Goal: Task Accomplishment & Management: Complete application form

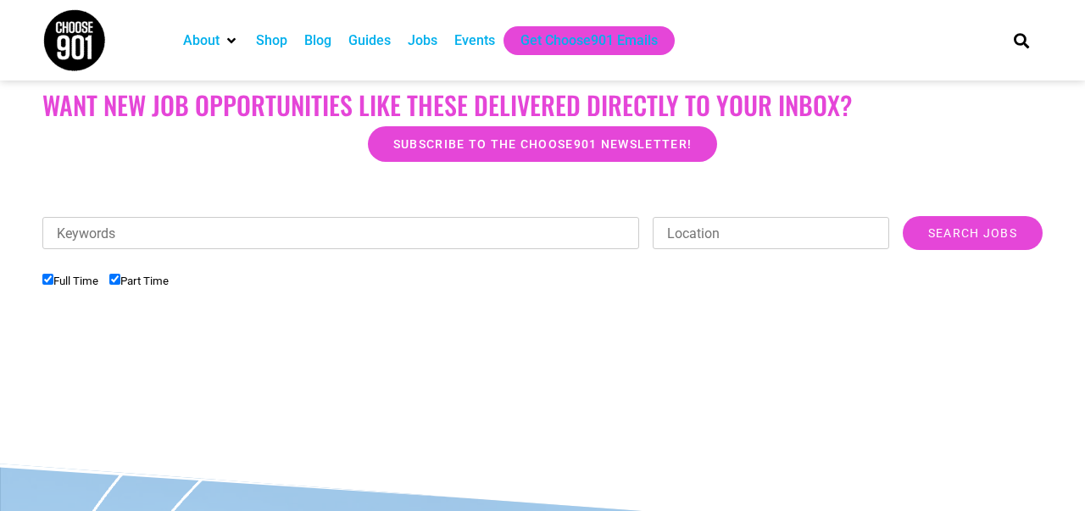
scroll to position [444, 0]
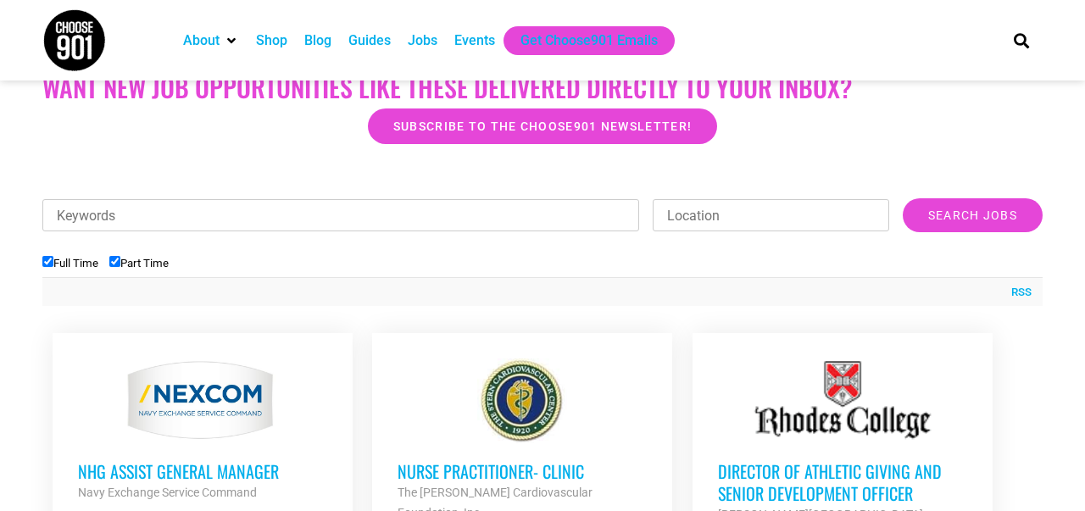
click at [44, 262] on input "Full Time" at bounding box center [47, 261] width 11 height 11
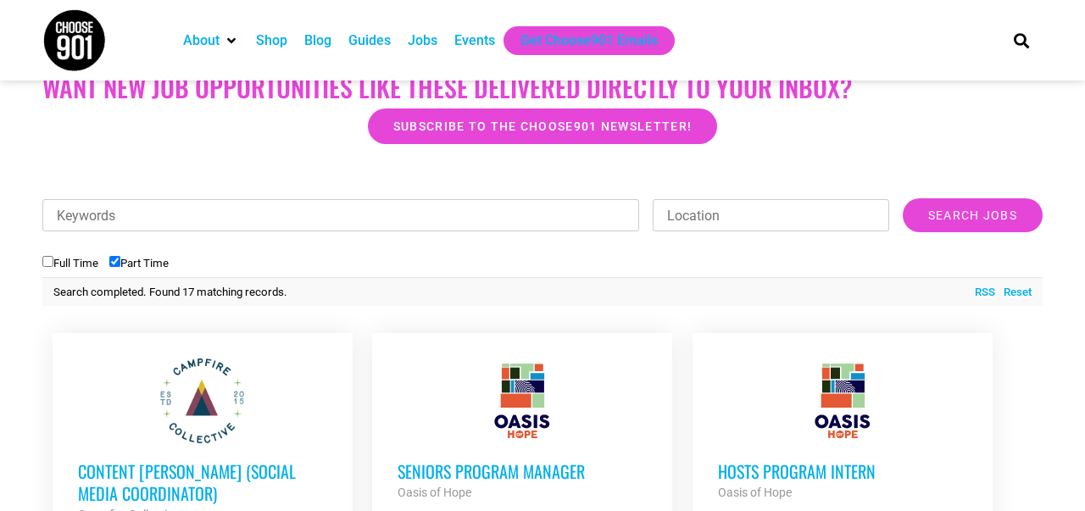
click at [47, 261] on input "Full Time" at bounding box center [47, 261] width 11 height 11
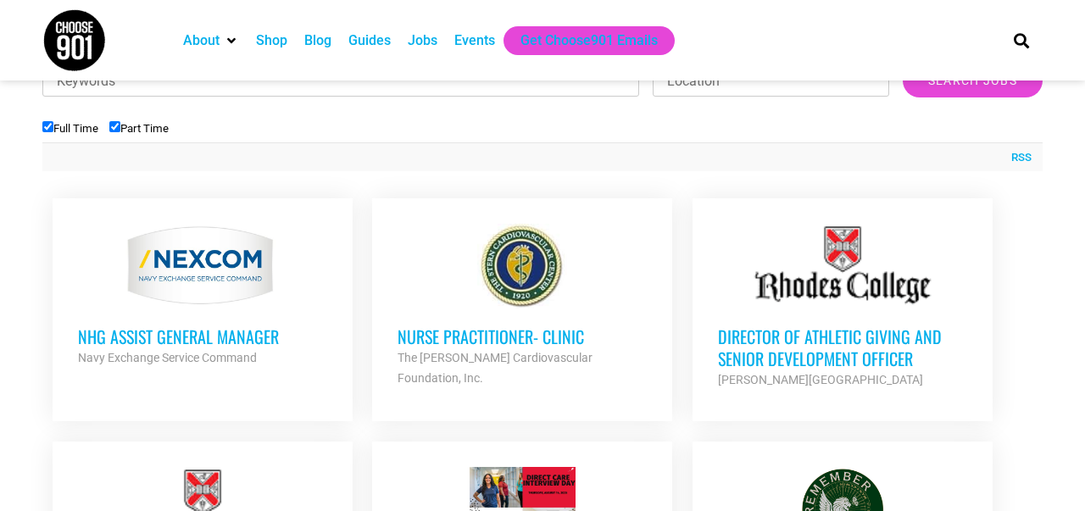
scroll to position [585, 0]
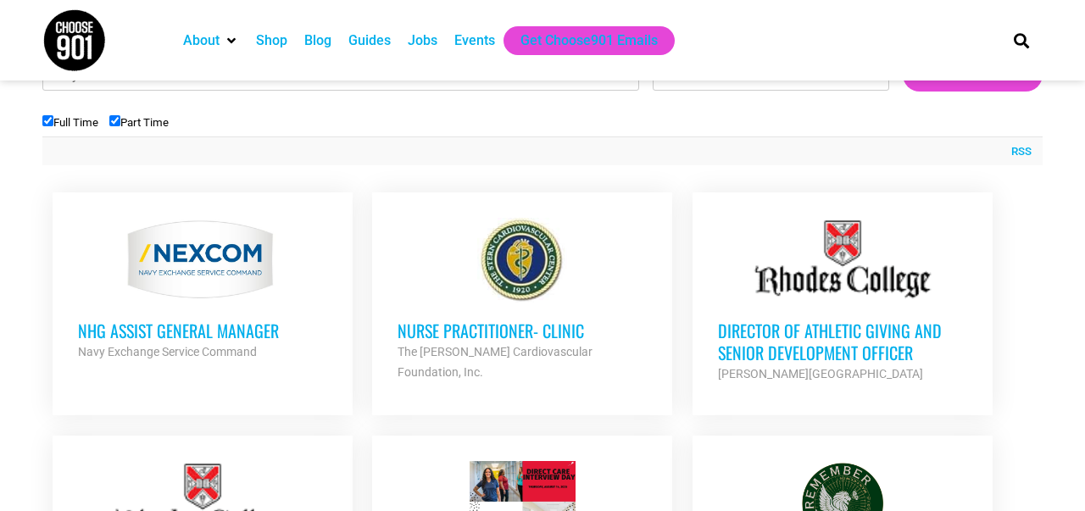
click at [48, 119] on input "Full Time" at bounding box center [47, 120] width 11 height 11
checkbox input "false"
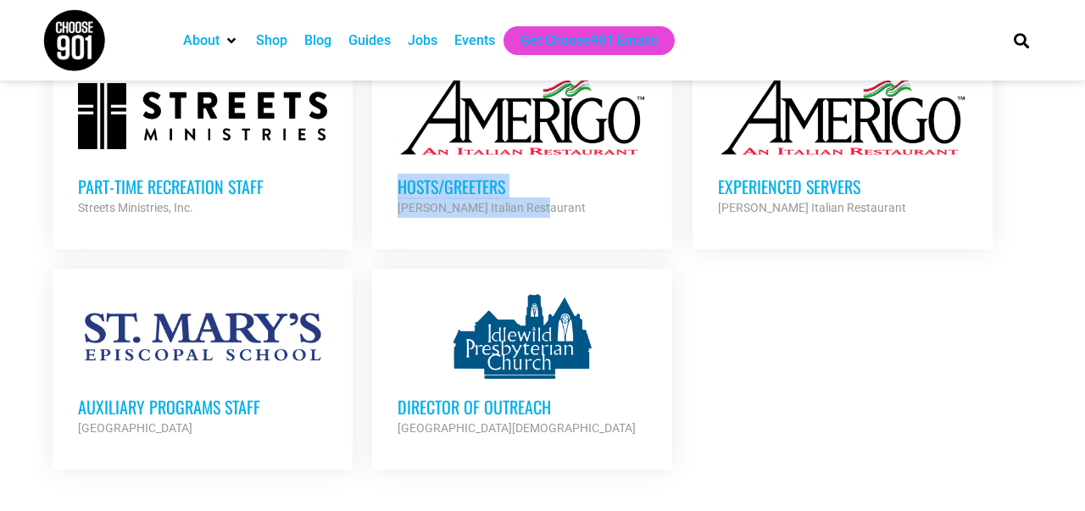
scroll to position [1752, 0]
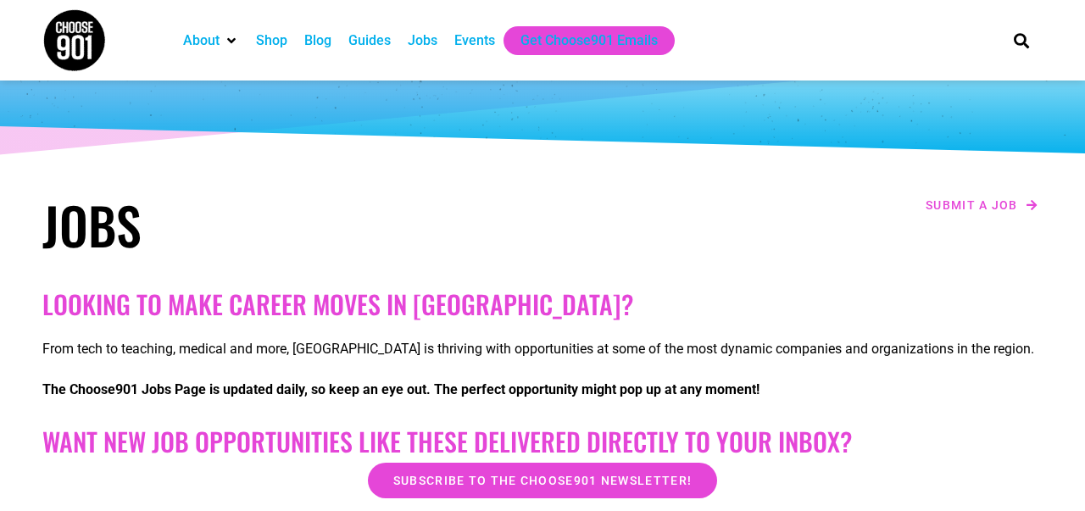
scroll to position [0, 0]
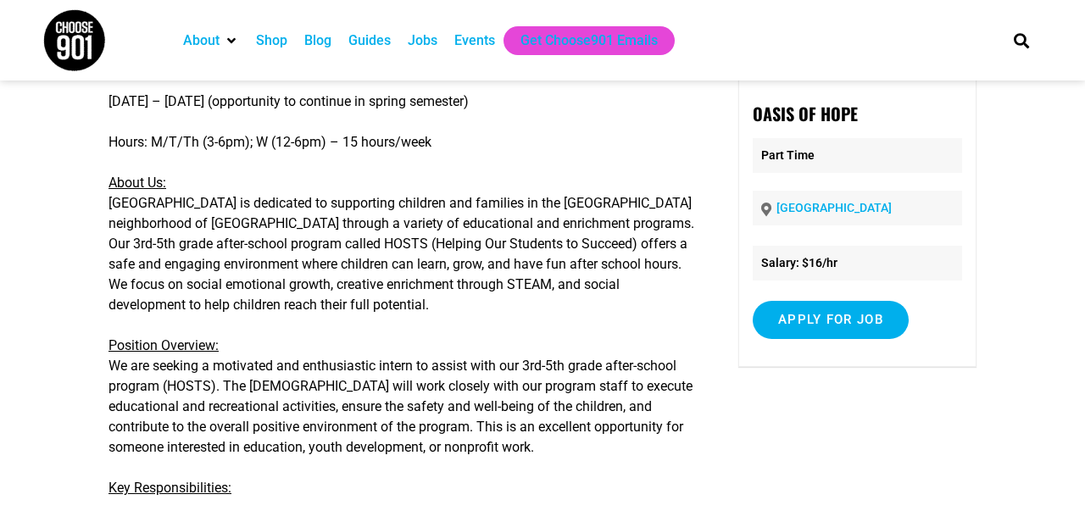
scroll to position [114, 0]
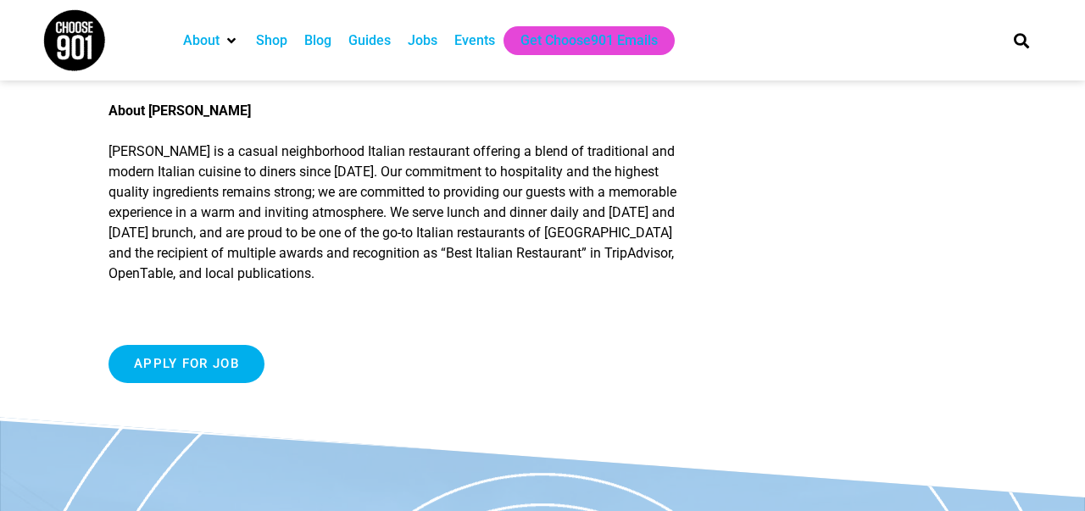
scroll to position [788, 0]
click at [187, 382] on input "Apply for job" at bounding box center [187, 363] width 156 height 38
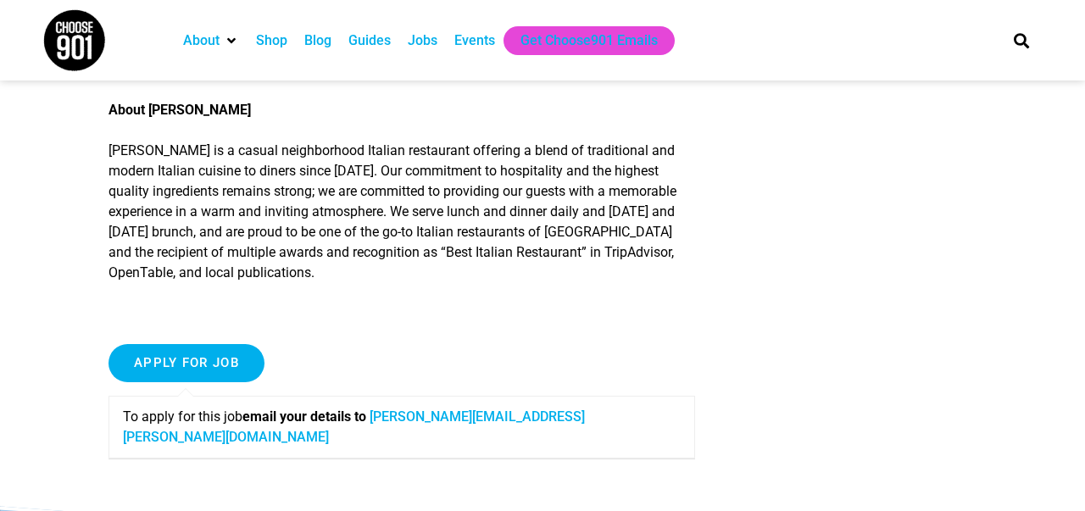
click at [358, 425] on strong "email your details to" at bounding box center [304, 417] width 124 height 16
drag, startPoint x: 358, startPoint y: 437, endPoint x: 377, endPoint y: 437, distance: 19.5
click at [366, 425] on strong "email your details to" at bounding box center [304, 417] width 124 height 16
drag, startPoint x: 371, startPoint y: 437, endPoint x: 259, endPoint y: 437, distance: 112.8
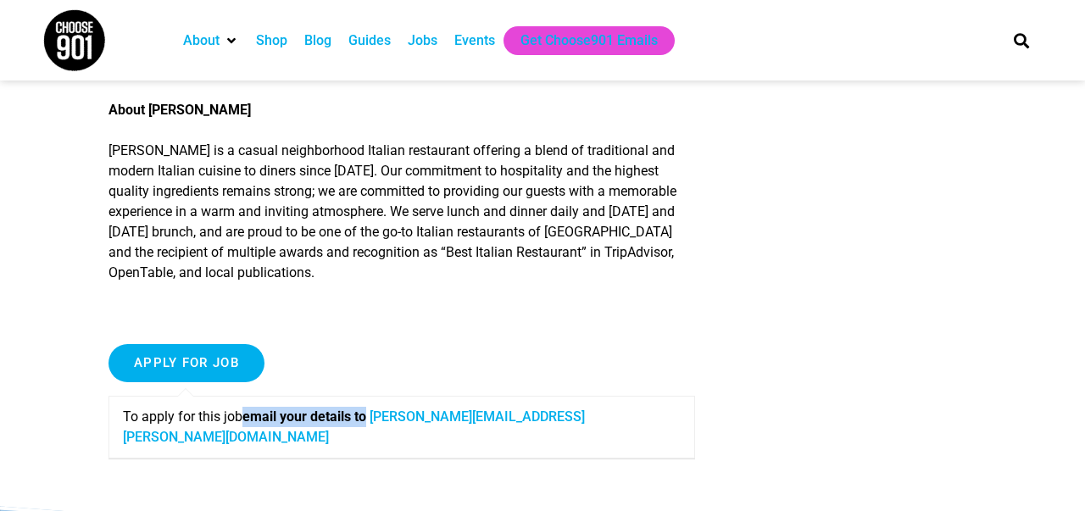
click at [259, 425] on strong "email your details to" at bounding box center [304, 417] width 124 height 16
click at [232, 443] on p "To apply for this job email your details to [PERSON_NAME][EMAIL_ADDRESS][PERSON…" at bounding box center [402, 427] width 558 height 41
drag, startPoint x: 232, startPoint y: 443, endPoint x: 132, endPoint y: 441, distance: 100.1
click at [133, 441] on p "To apply for this job email your details to [PERSON_NAME][EMAIL_ADDRESS][PERSON…" at bounding box center [402, 427] width 558 height 41
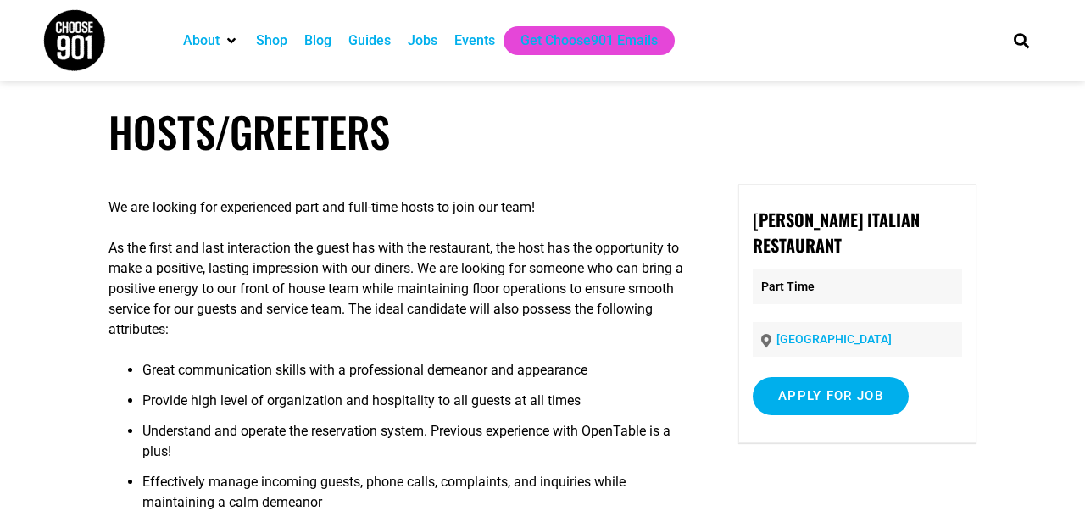
scroll to position [0, 0]
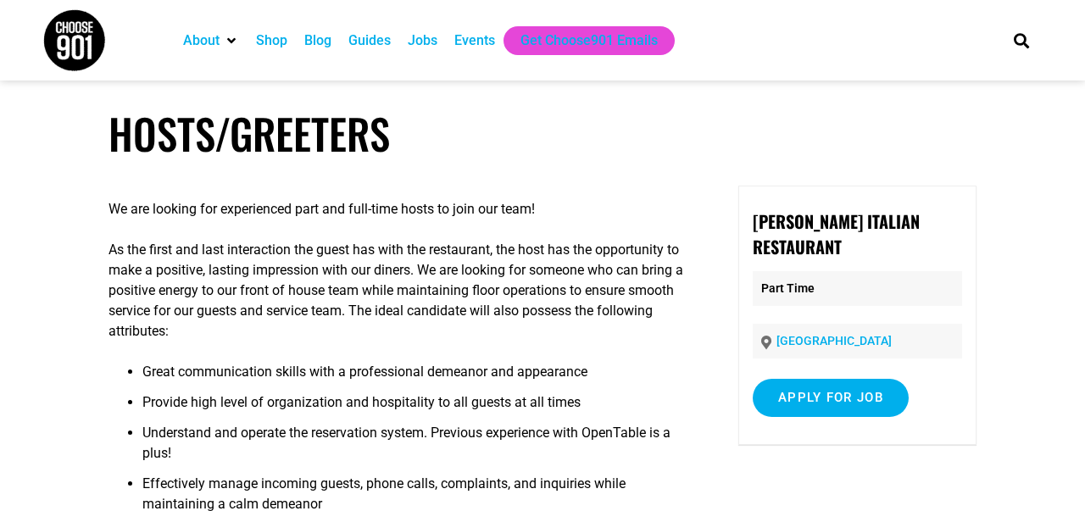
click at [375, 245] on p "As the first and last interaction the guest has with the restaurant, the host h…" at bounding box center [402, 291] width 587 height 102
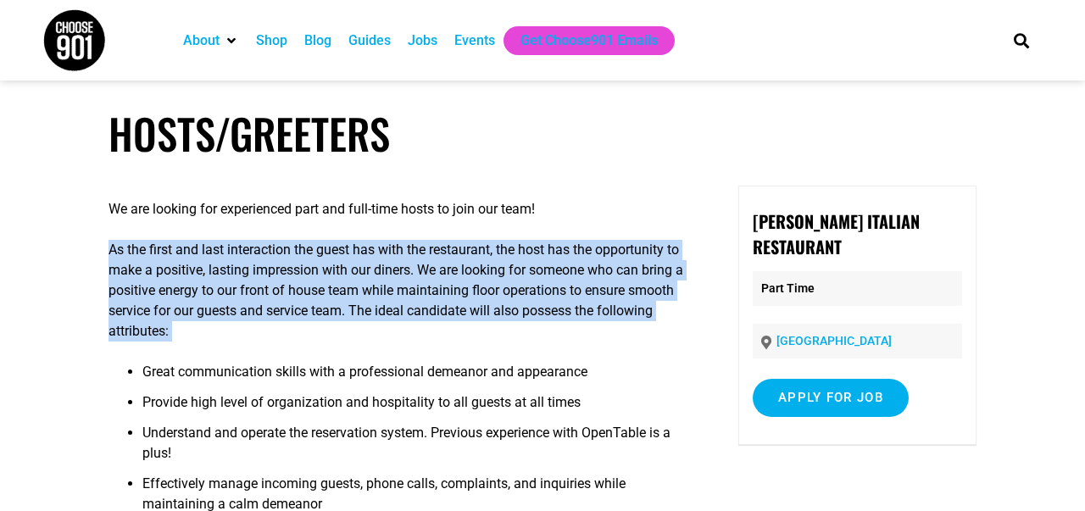
click at [375, 245] on p "As the first and last interaction the guest has with the restaurant, the host h…" at bounding box center [402, 291] width 587 height 102
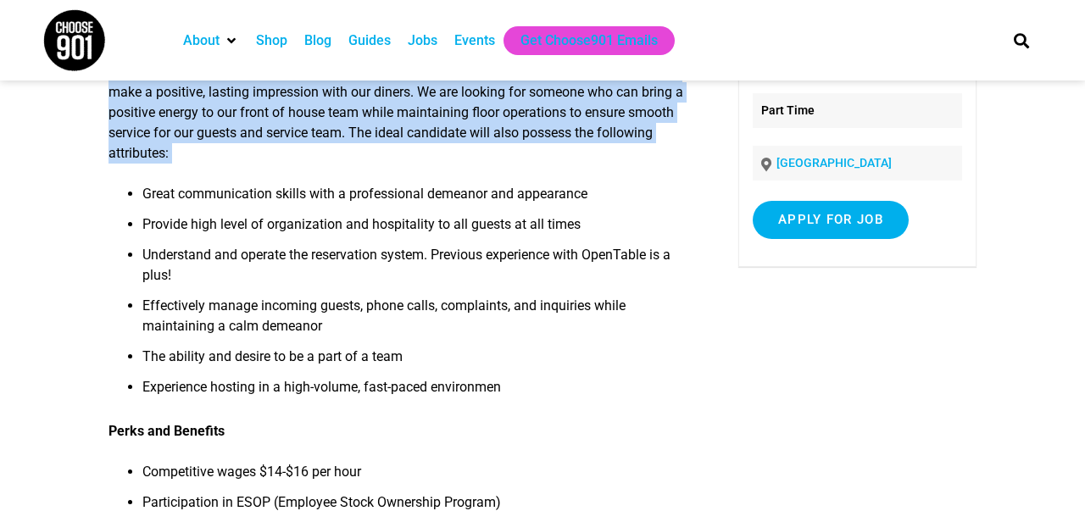
scroll to position [179, 0]
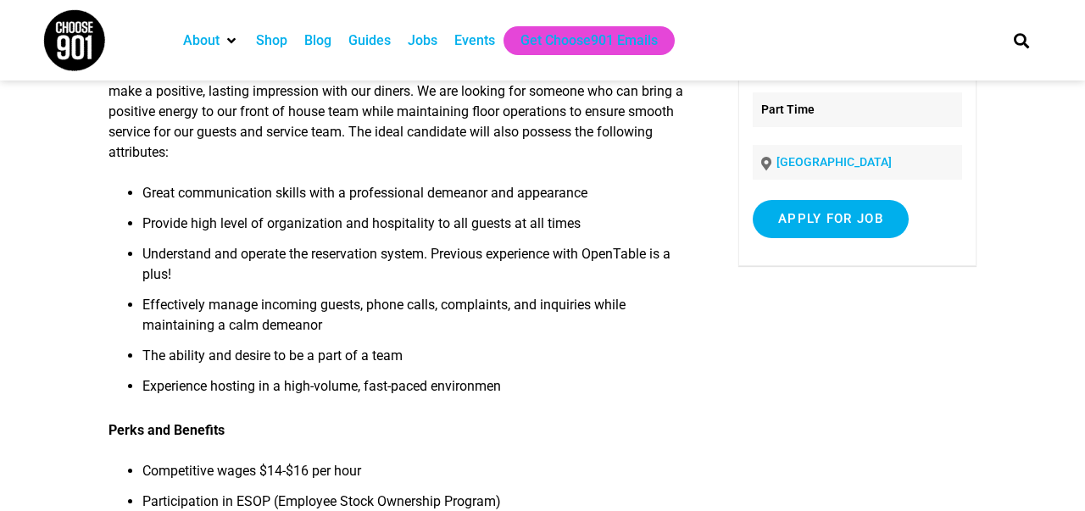
click at [293, 231] on li "Provide high level of organization and hospitality to all guests at all times" at bounding box center [418, 229] width 553 height 31
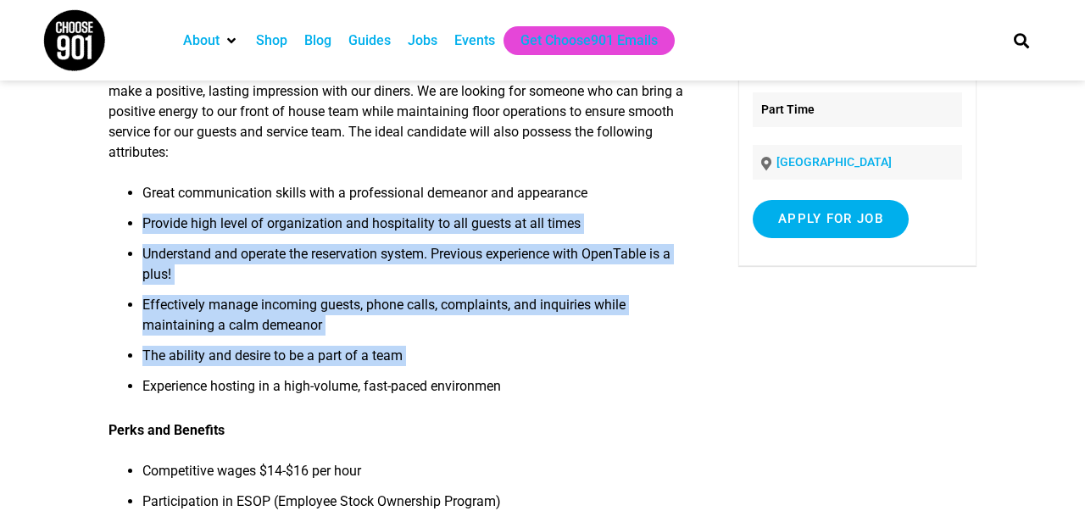
drag, startPoint x: 293, startPoint y: 231, endPoint x: 338, endPoint y: 358, distance: 134.4
click at [338, 358] on ul "Great communication skills with a professional demeanor and appearance Provide …" at bounding box center [402, 295] width 587 height 224
click at [338, 358] on li "The ability and desire to be a part of a team" at bounding box center [418, 361] width 553 height 31
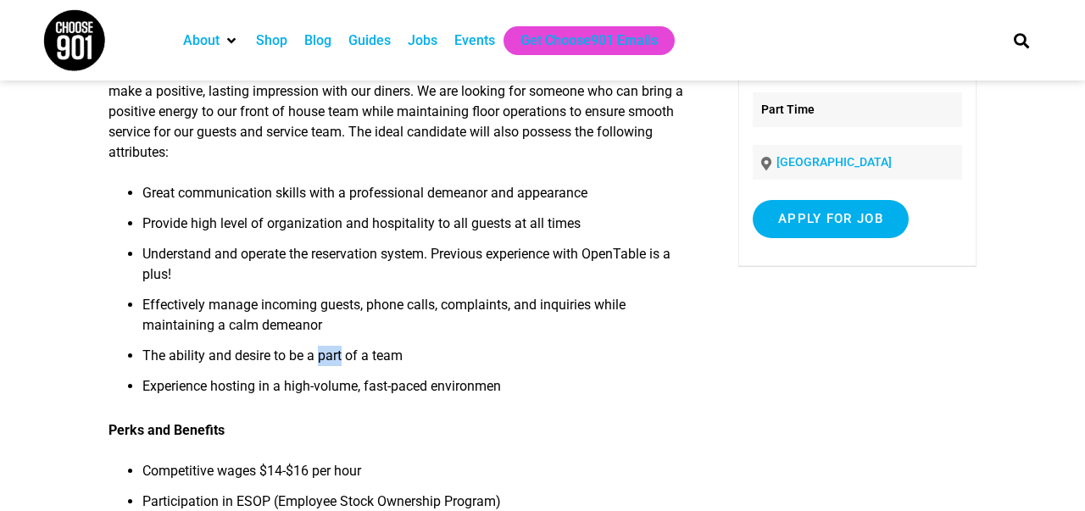
click at [338, 358] on li "The ability and desire to be a part of a team" at bounding box center [418, 361] width 553 height 31
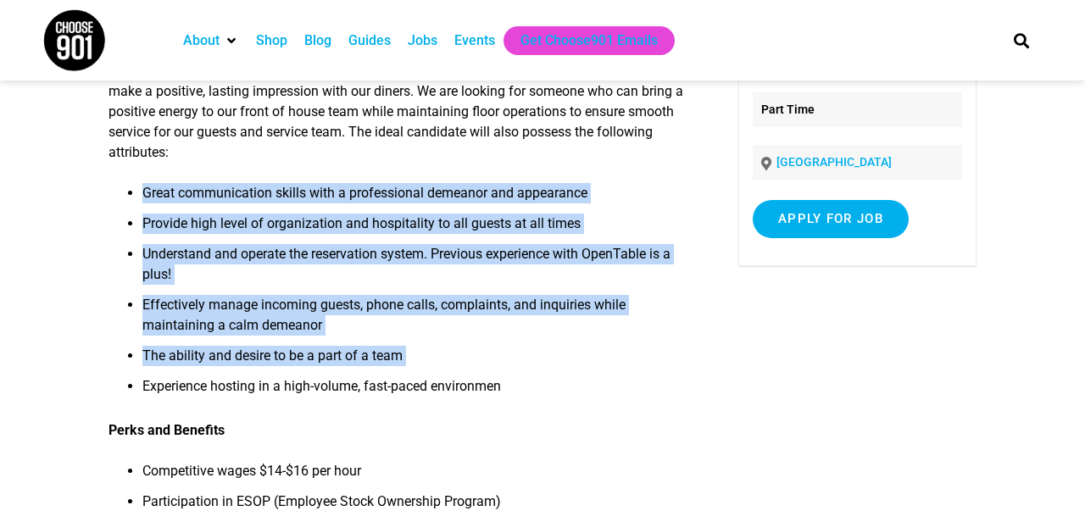
drag, startPoint x: 338, startPoint y: 358, endPoint x: 337, endPoint y: 186, distance: 172.1
click at [337, 185] on ul "Great communication skills with a professional demeanor and appearance Provide …" at bounding box center [402, 295] width 587 height 224
